Goal: Task Accomplishment & Management: Manage account settings

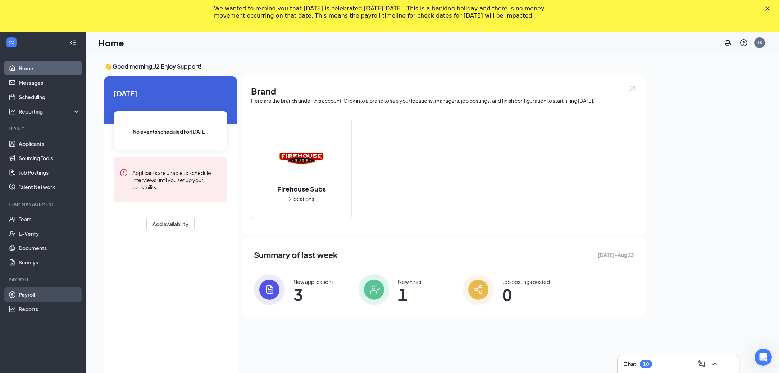
click at [32, 294] on link "Payroll" at bounding box center [50, 295] width 62 height 14
click at [42, 220] on link "Team" at bounding box center [50, 219] width 62 height 14
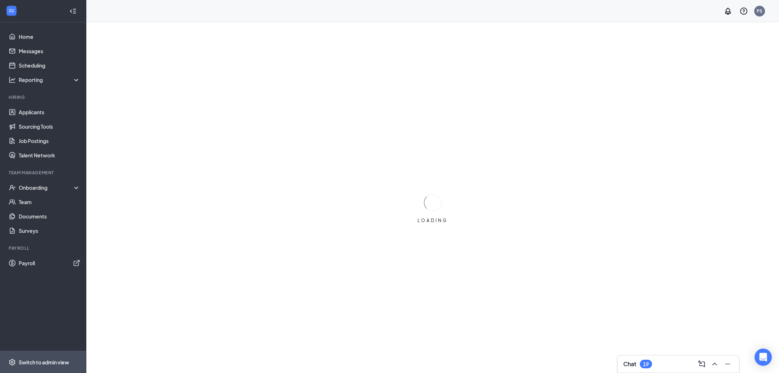
click at [30, 360] on div "Switch to admin view" at bounding box center [44, 362] width 50 height 7
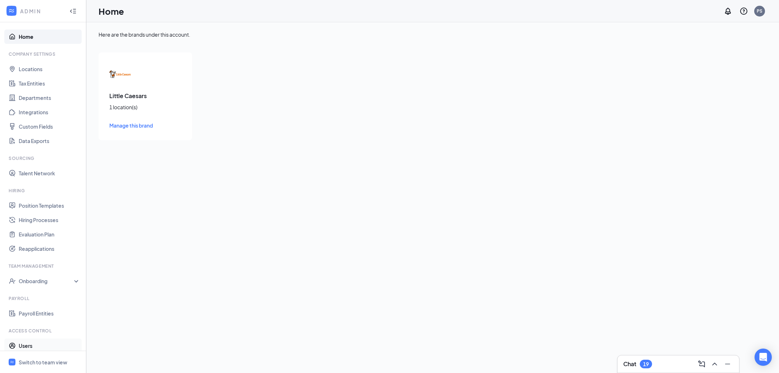
click at [34, 347] on link "Users" at bounding box center [50, 346] width 62 height 14
checkbox input "false"
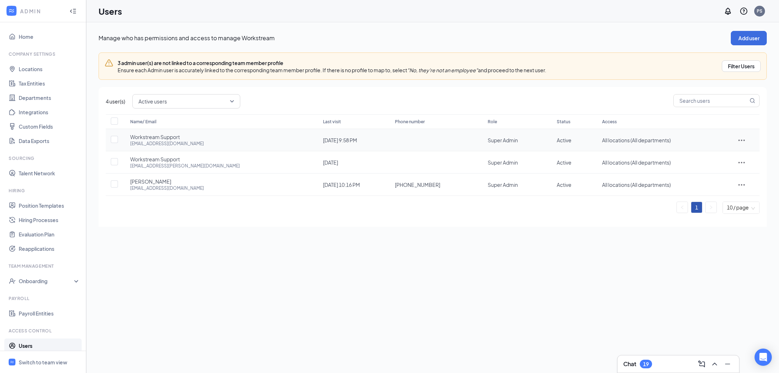
click at [737, 140] on icon "ActionsIcon" at bounding box center [741, 140] width 9 height 9
click at [707, 155] on span "Edit user" at bounding box center [712, 155] width 21 height 6
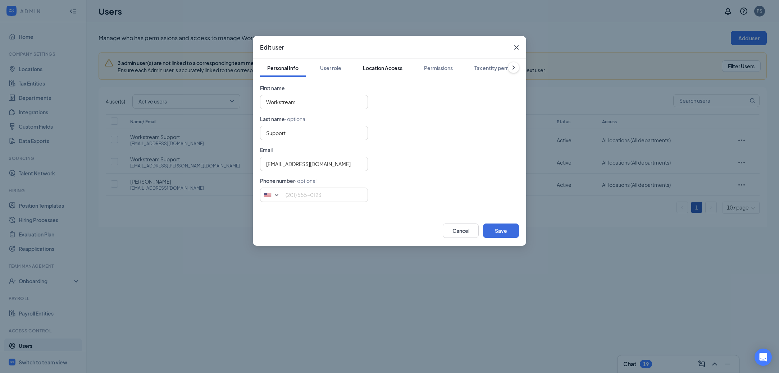
click at [393, 66] on div "Location Access" at bounding box center [383, 67] width 40 height 7
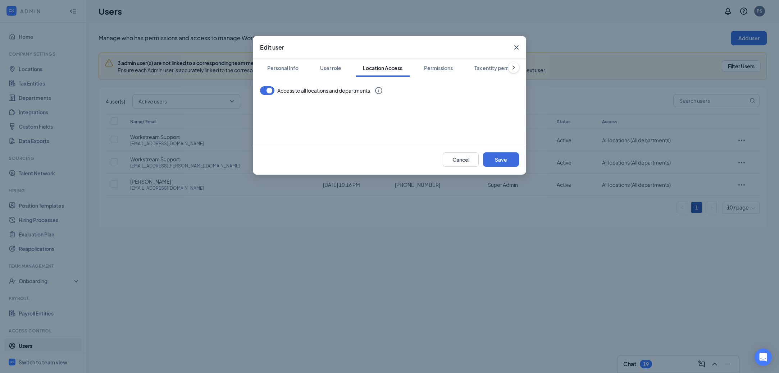
click at [271, 91] on button "button" at bounding box center [267, 90] width 14 height 9
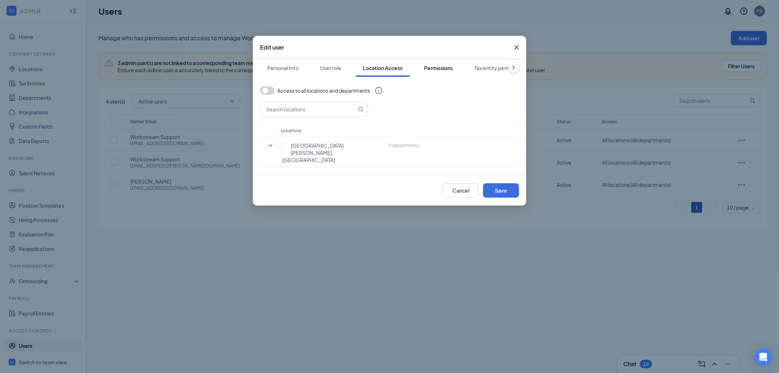
click at [439, 71] on div "Permissions" at bounding box center [438, 67] width 29 height 7
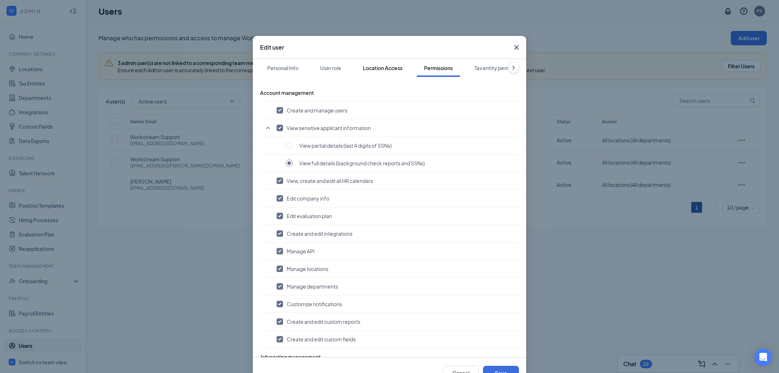
click at [386, 67] on div "Location Access" at bounding box center [383, 67] width 40 height 7
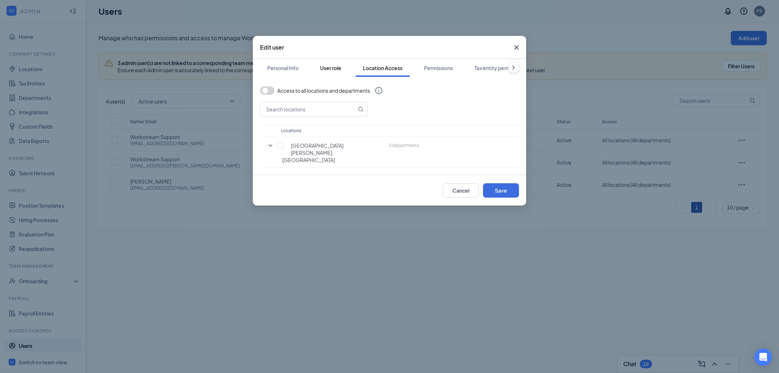
click at [334, 69] on div "User role" at bounding box center [330, 67] width 21 height 7
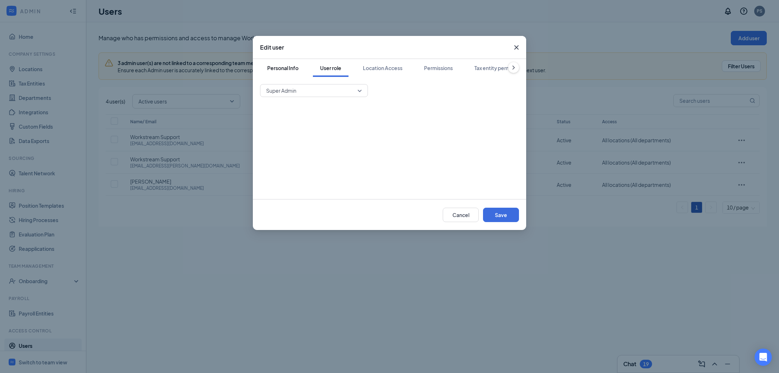
click at [287, 69] on div "Personal Info" at bounding box center [282, 67] width 31 height 7
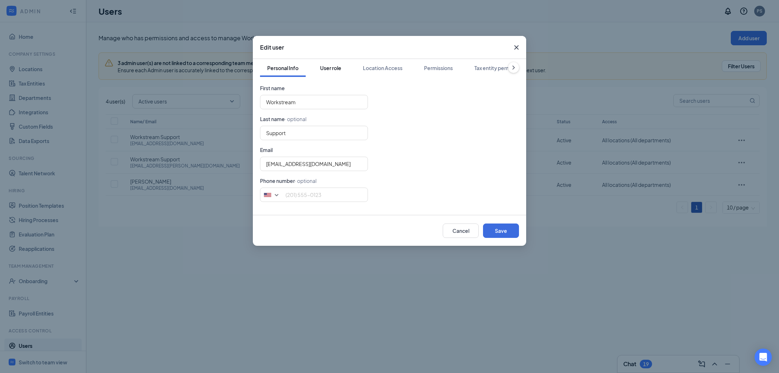
click at [323, 73] on button "User role" at bounding box center [331, 68] width 36 height 18
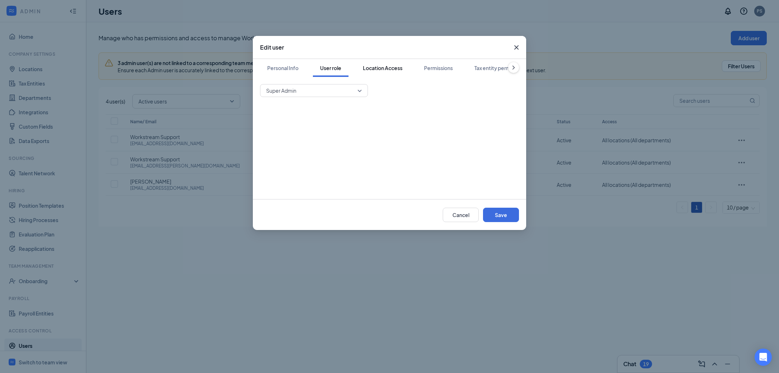
click at [369, 73] on button "Location Access" at bounding box center [383, 68] width 54 height 18
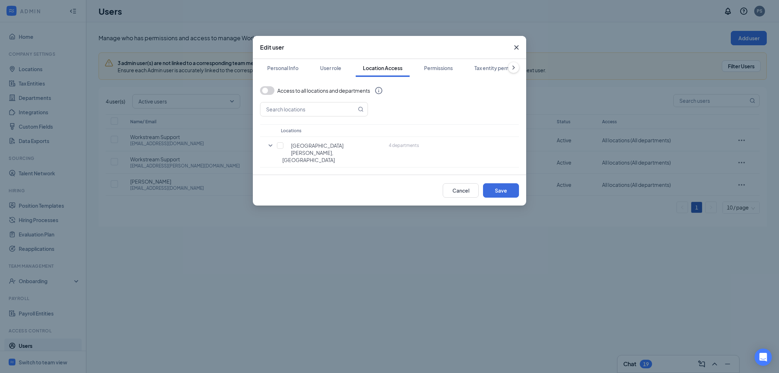
click at [515, 44] on icon "Cross" at bounding box center [516, 47] width 9 height 9
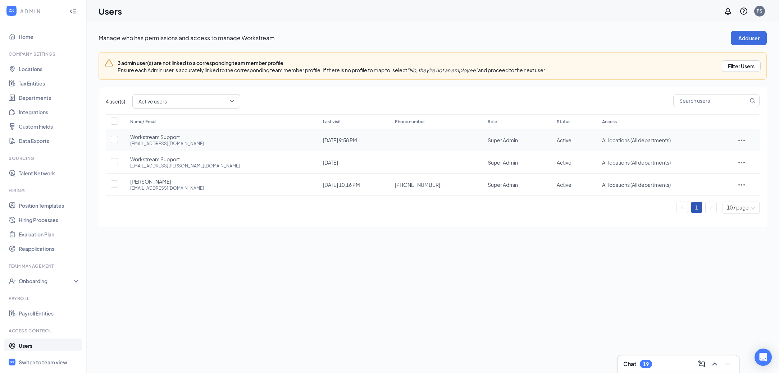
click at [739, 139] on icon "ActionsIcon" at bounding box center [741, 140] width 9 height 9
click at [712, 187] on span "Disable" at bounding box center [711, 188] width 18 height 6
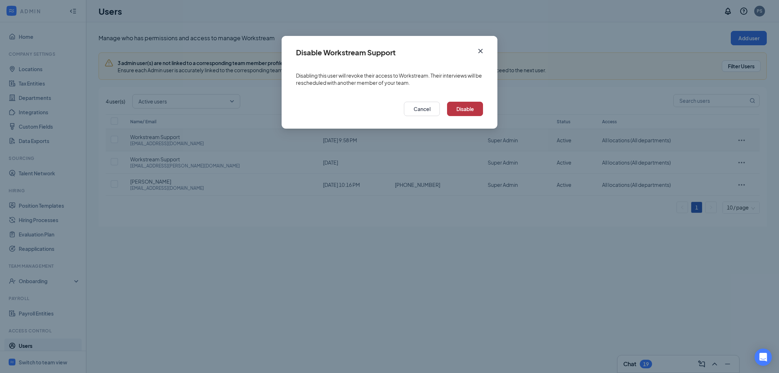
click at [462, 110] on button "Disable" at bounding box center [465, 109] width 36 height 14
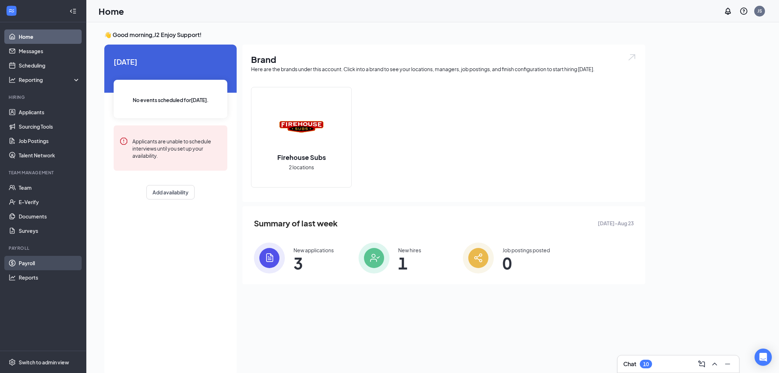
click at [40, 262] on link "Payroll" at bounding box center [50, 263] width 62 height 14
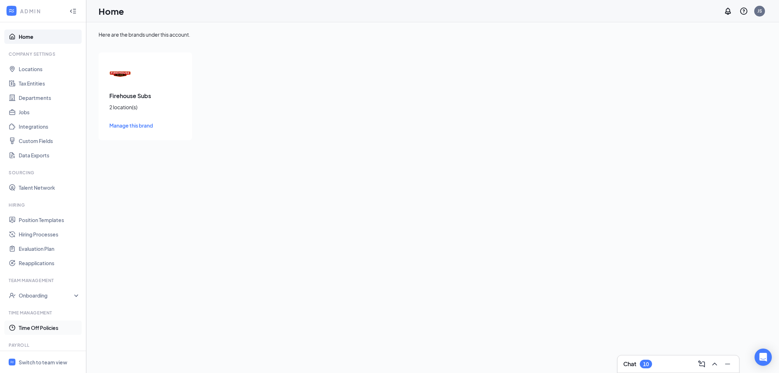
scroll to position [66, 0]
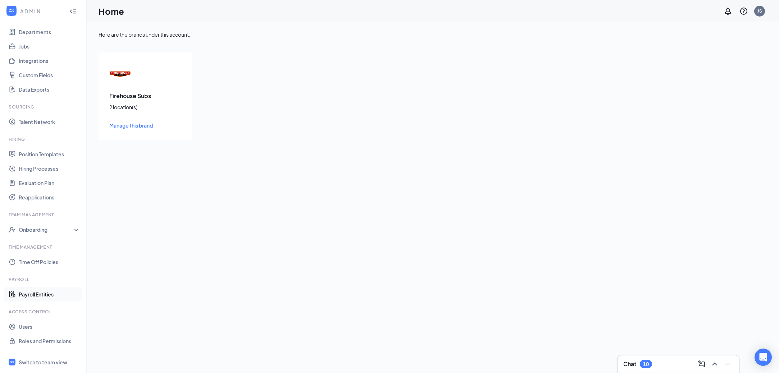
click at [43, 296] on link "Payroll Entities" at bounding box center [50, 294] width 62 height 14
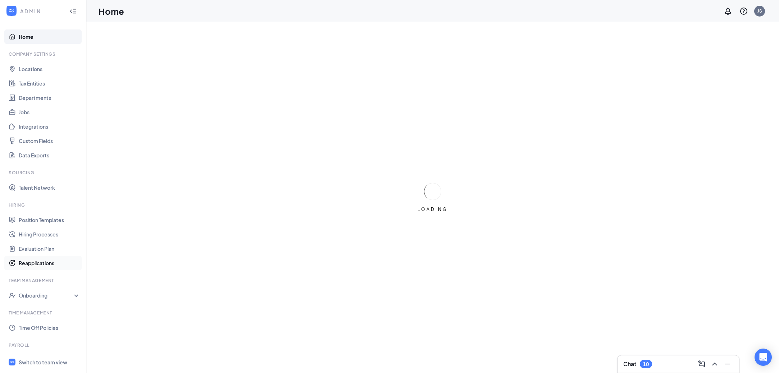
scroll to position [66, 0]
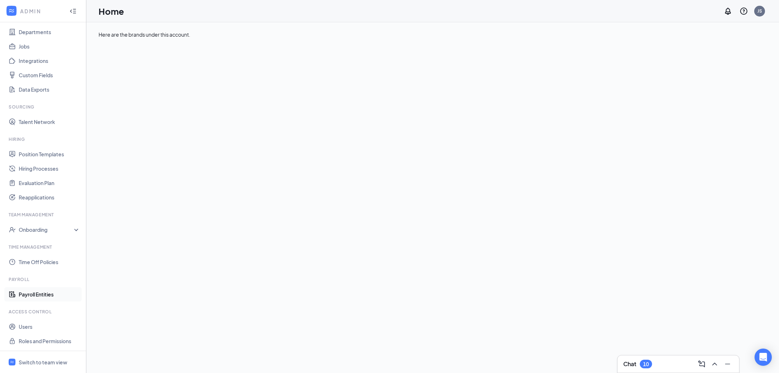
click at [38, 292] on link "Payroll Entities" at bounding box center [50, 294] width 62 height 14
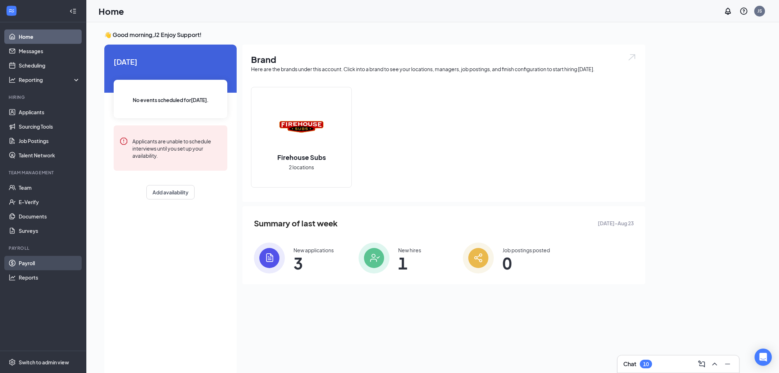
click at [52, 264] on link "Payroll" at bounding box center [50, 263] width 62 height 14
click at [27, 268] on link "Payroll" at bounding box center [50, 263] width 62 height 14
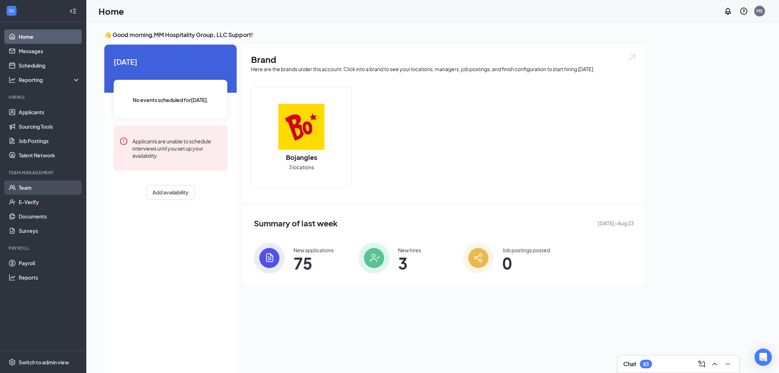
click at [41, 187] on link "Team" at bounding box center [50, 188] width 62 height 14
click at [39, 249] on link "Payroll" at bounding box center [50, 263] width 62 height 14
click at [37, 249] on div "Switch to admin view" at bounding box center [44, 362] width 50 height 7
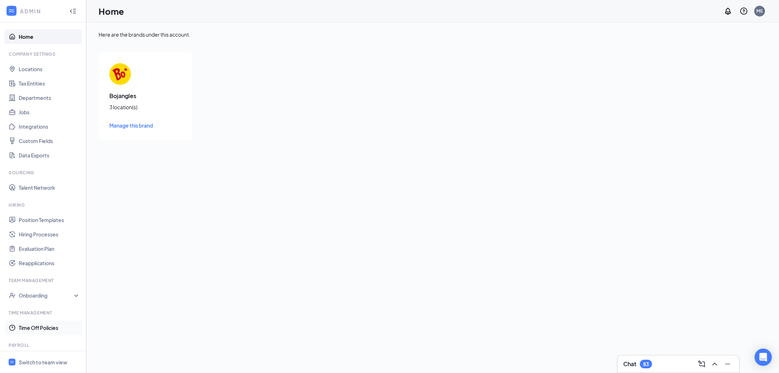
scroll to position [98, 0]
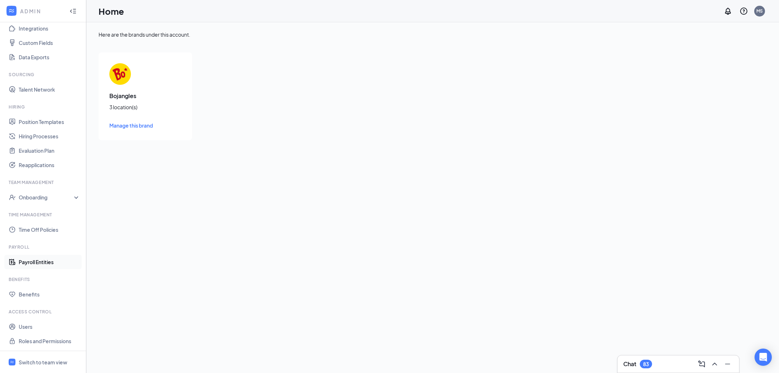
click at [40, 249] on link "Payroll Entities" at bounding box center [50, 262] width 62 height 14
